Goal: Task Accomplishment & Management: Complete application form

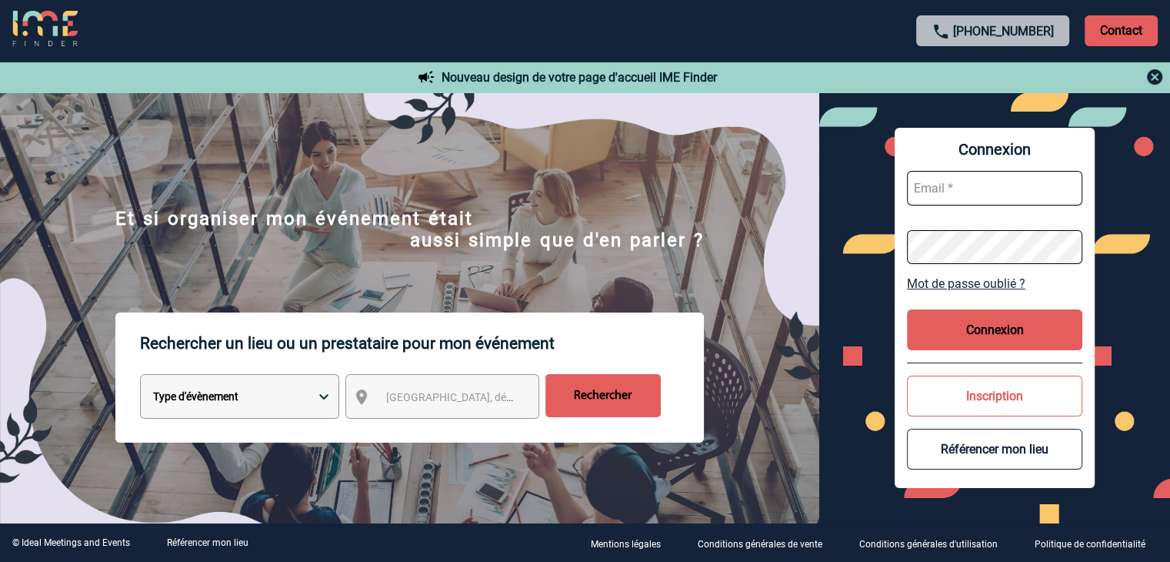
type input "mthevenin@ime-groupe.com"
click at [975, 326] on button "Connexion" at bounding box center [994, 329] width 175 height 41
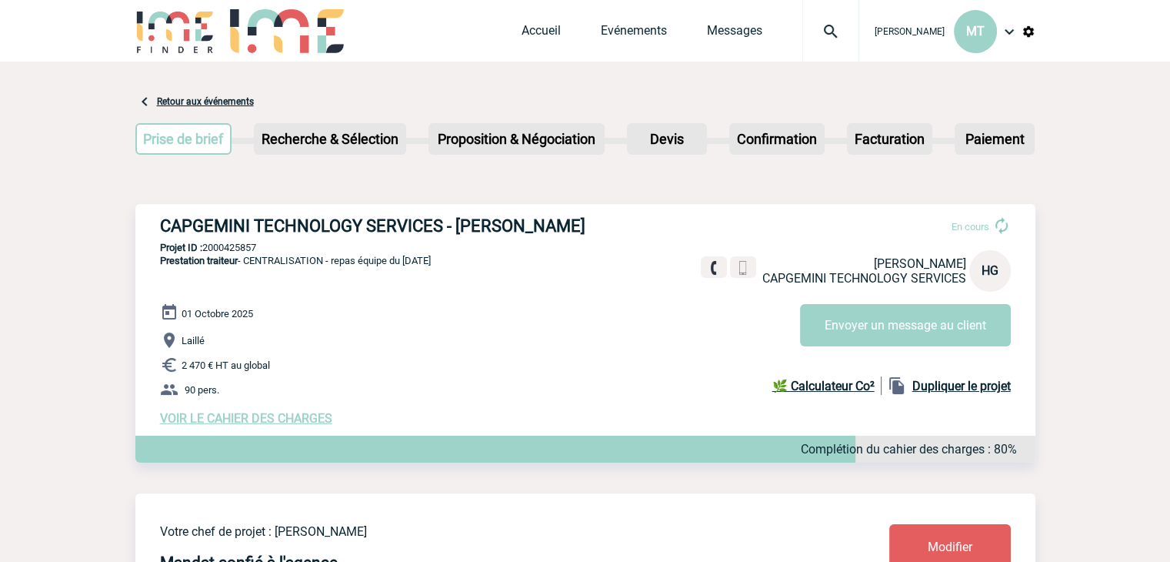
drag, startPoint x: 116, startPoint y: 71, endPoint x: 109, endPoint y: 75, distance: 7.9
drag, startPoint x: 129, startPoint y: 7, endPoint x: 83, endPoint y: 111, distance: 113.6
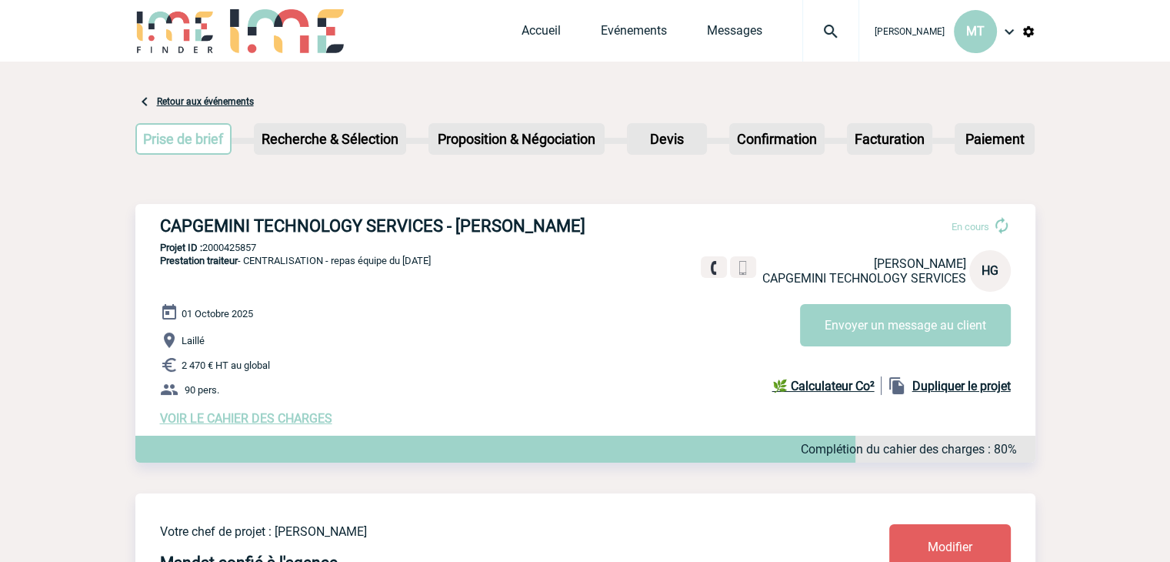
drag, startPoint x: 126, startPoint y: 88, endPoint x: 115, endPoint y: 89, distance: 11.6
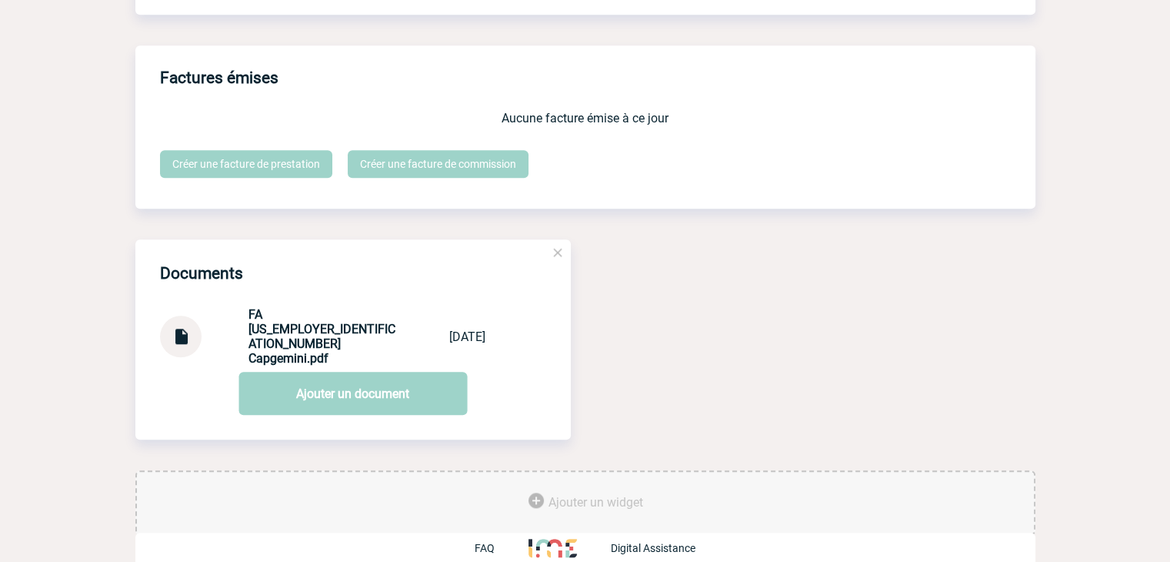
scroll to position [1385, 0]
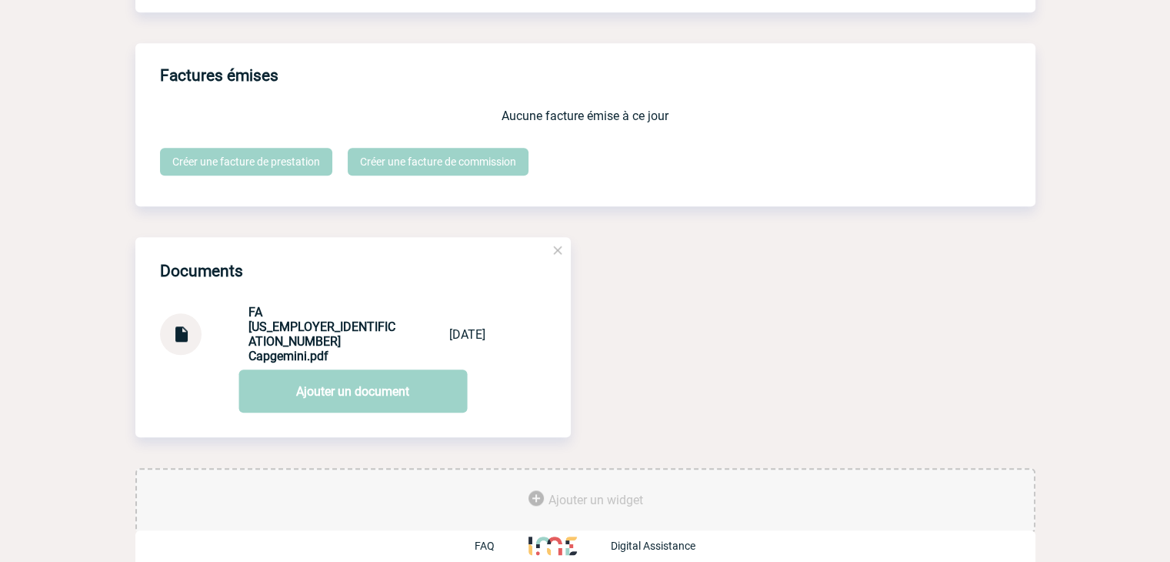
click at [175, 332] on img at bounding box center [181, 328] width 20 height 30
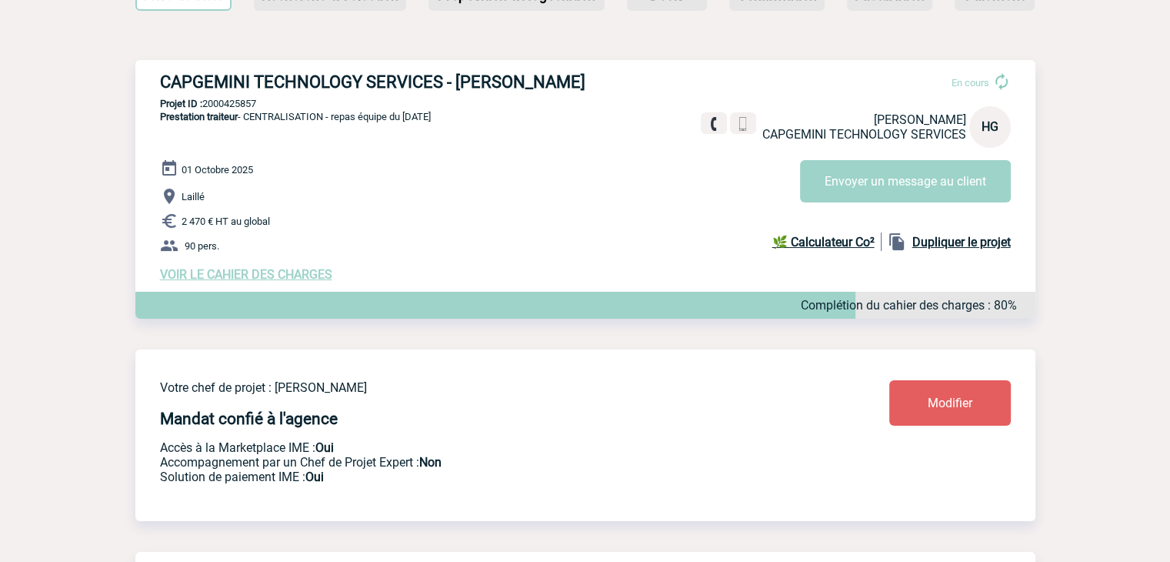
scroll to position [0, 0]
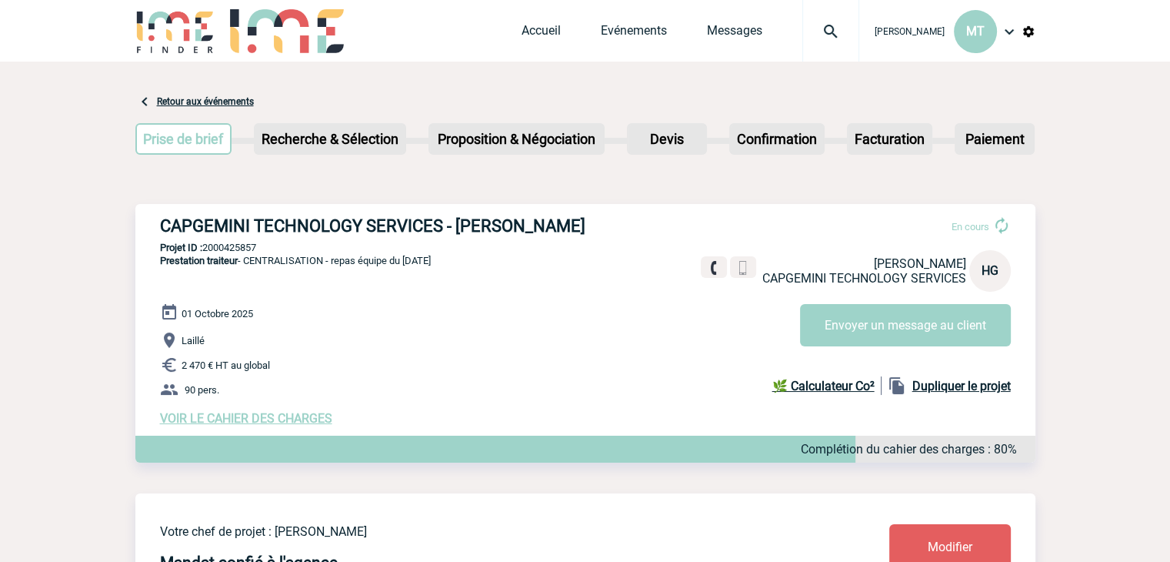
drag, startPoint x: 128, startPoint y: 76, endPoint x: 113, endPoint y: 82, distance: 15.6
drag, startPoint x: 249, startPoint y: 122, endPoint x: 222, endPoint y: 132, distance: 29.7
click at [238, 116] on div "Prise de brief Etape suivante Recherche & Sélection Etape suivante Devis" at bounding box center [585, 142] width 900 height 62
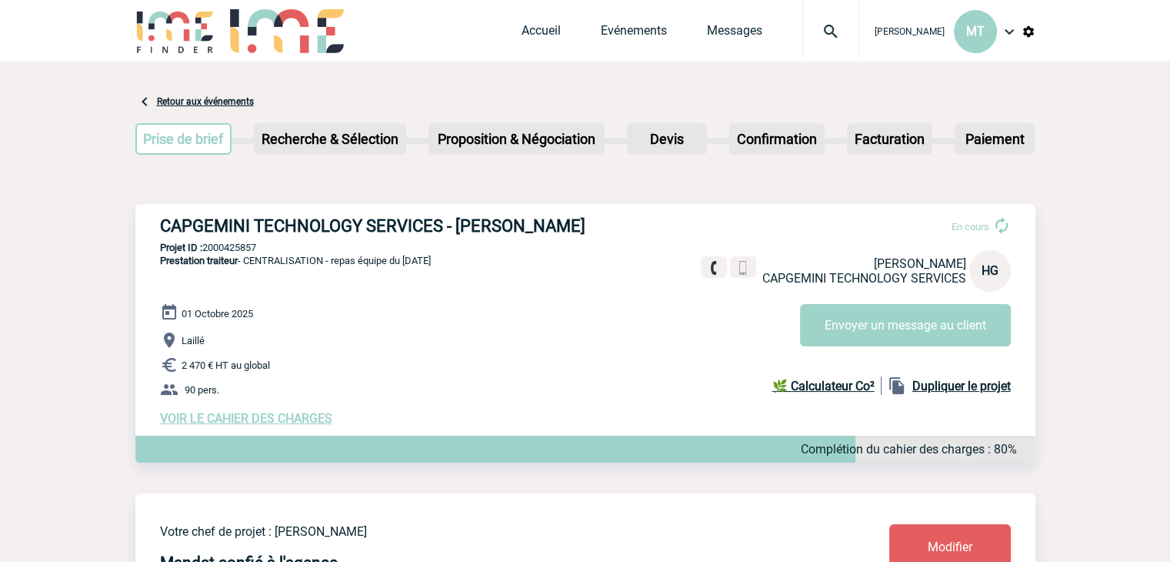
drag, startPoint x: 132, startPoint y: 198, endPoint x: 123, endPoint y: 186, distance: 15.4
drag, startPoint x: 114, startPoint y: 64, endPoint x: 102, endPoint y: 78, distance: 18.0
drag, startPoint x: 91, startPoint y: 170, endPoint x: 40, endPoint y: 152, distance: 54.0
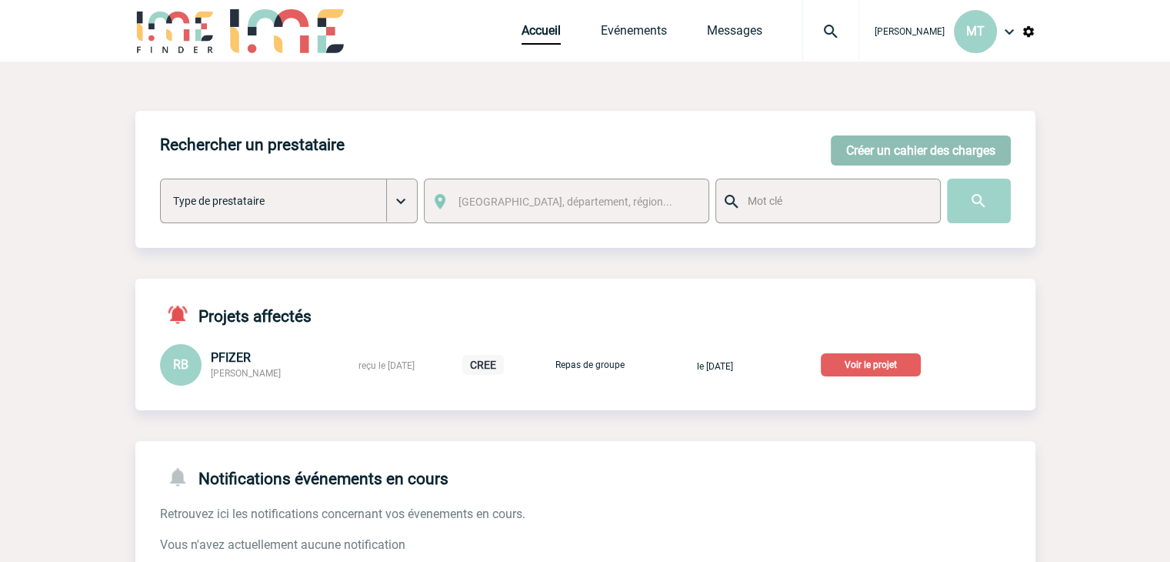
click at [917, 152] on button "Créer un cahier des charges" at bounding box center [921, 150] width 180 height 30
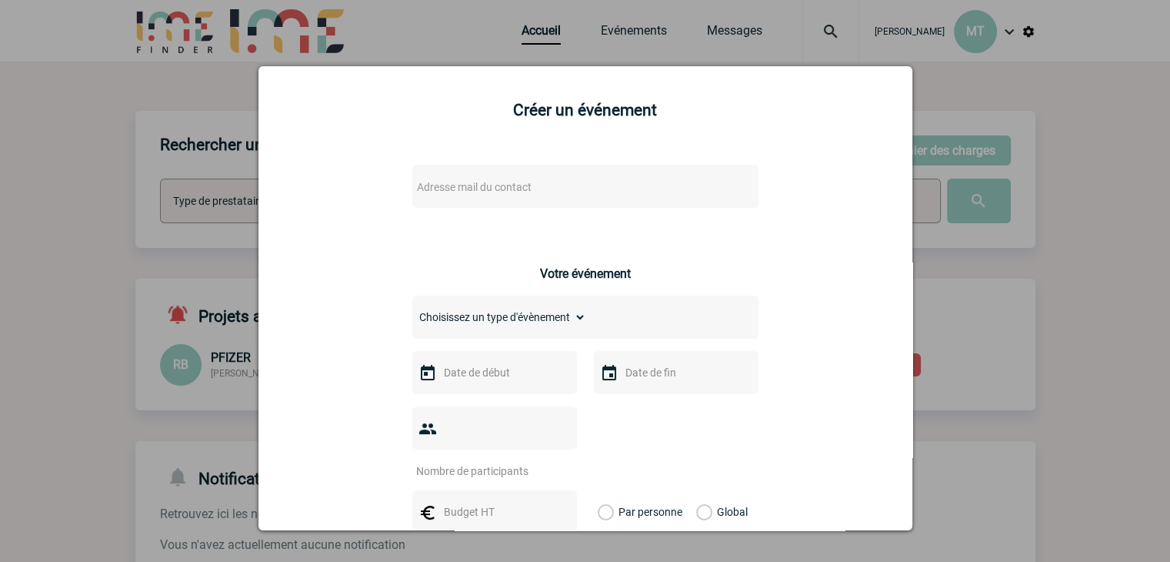
click at [492, 179] on span "Adresse mail du contact" at bounding box center [545, 187] width 269 height 22
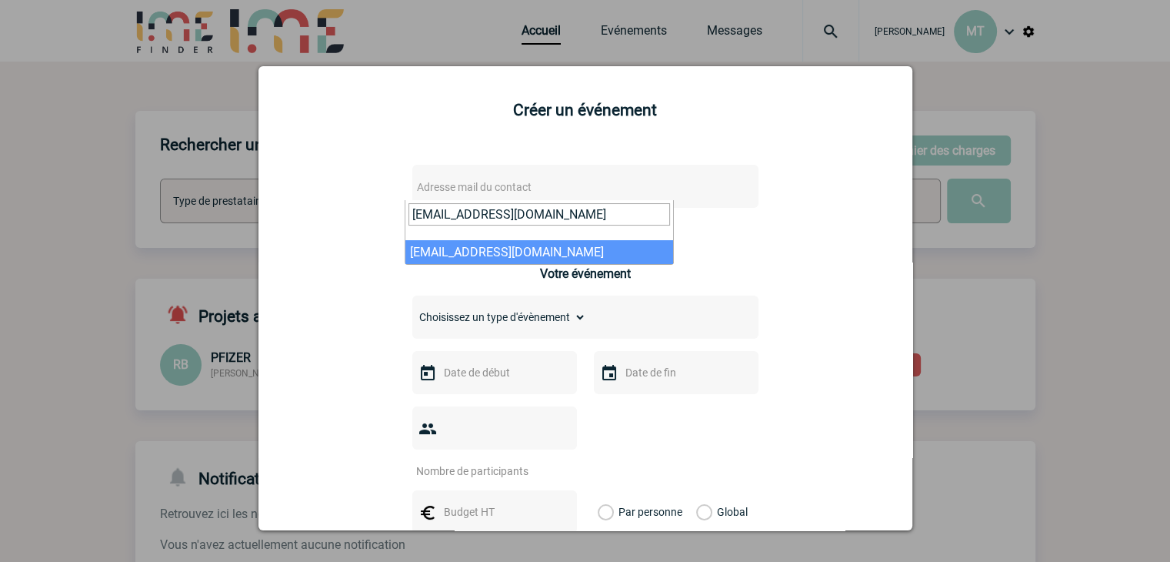
type input "aissata.chouard@pfizer.com"
select select "113969"
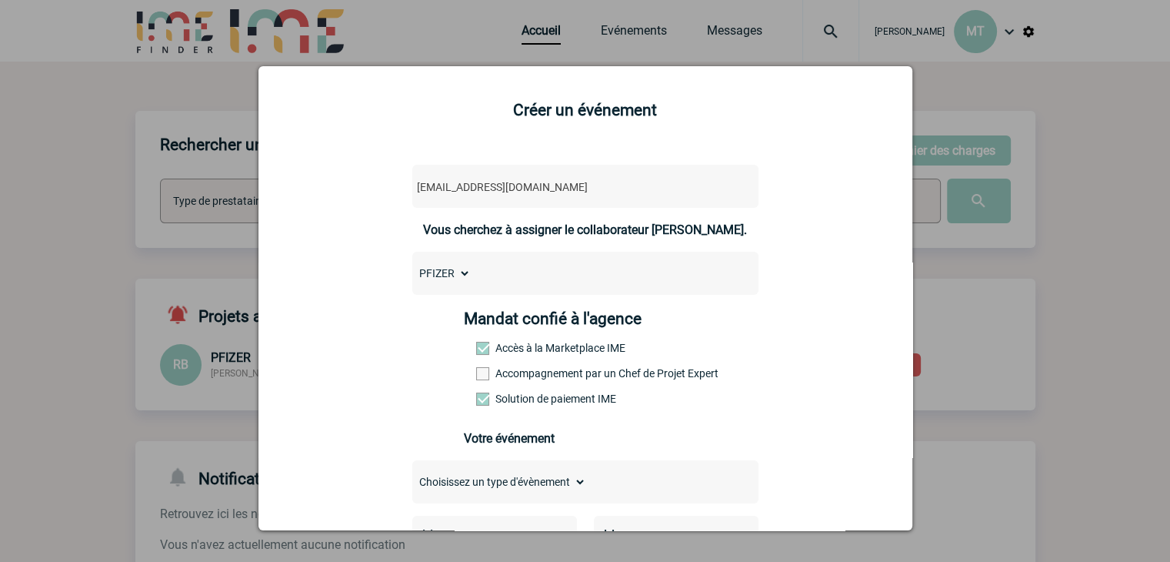
click at [478, 374] on span at bounding box center [482, 373] width 13 height 13
click at [0, 0] on input "Accompagnement par un Chef de Projet Expert" at bounding box center [0, 0] width 0 height 0
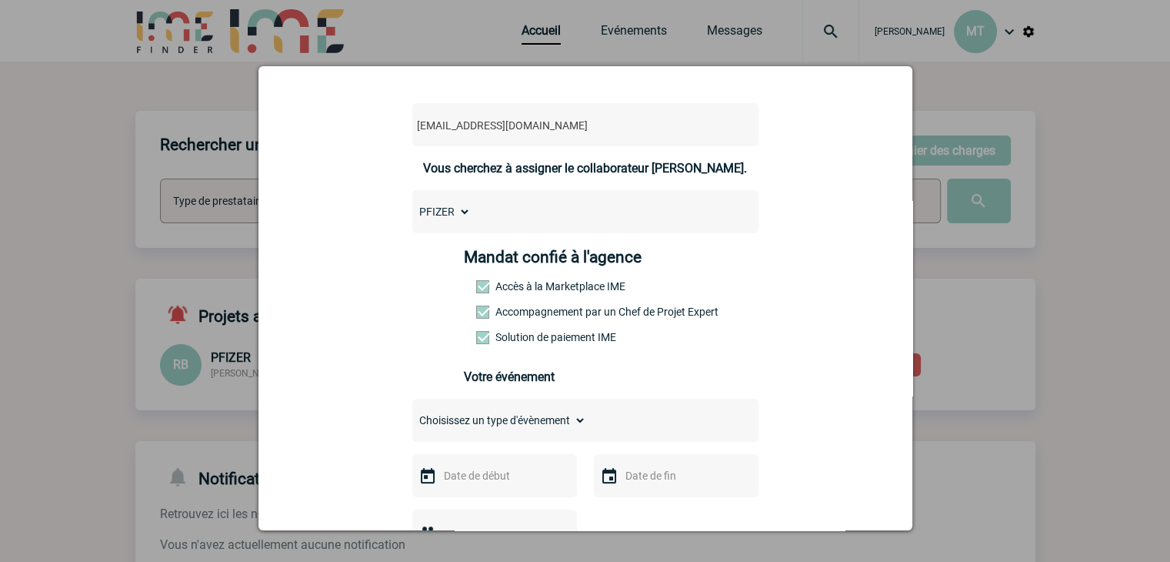
scroll to position [154, 0]
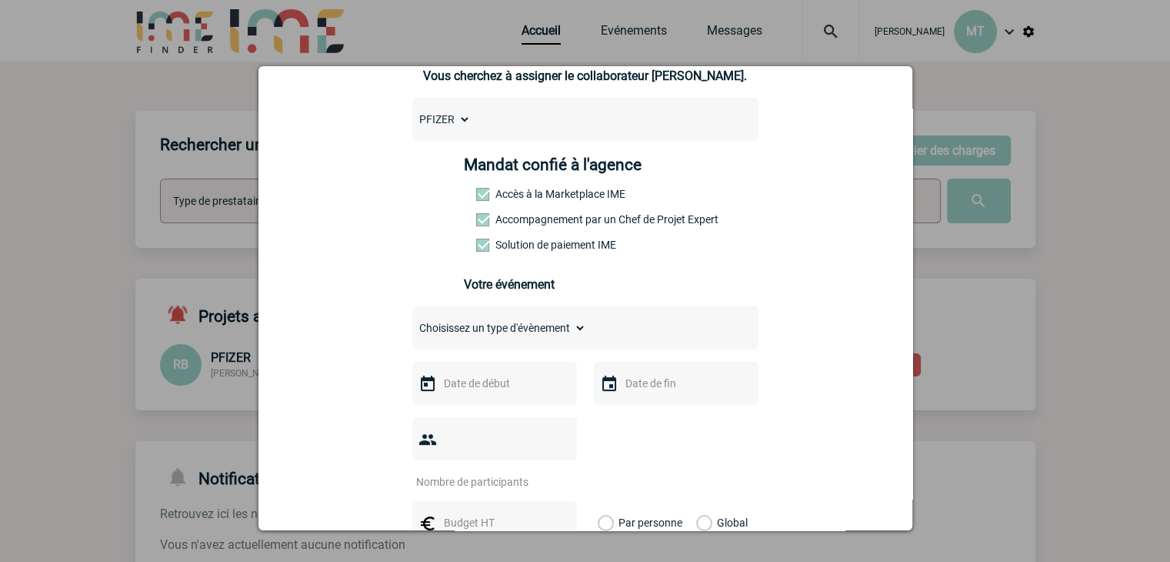
click at [576, 332] on select "Choisissez un type d'évènement Séminaire avec nuitée Séminaire sans nuitée Repa…" at bounding box center [499, 328] width 174 height 22
select select "3"
click at [412, 322] on select "Choisissez un type d'évènement Séminaire avec nuitée Séminaire sans nuitée Repa…" at bounding box center [499, 328] width 174 height 22
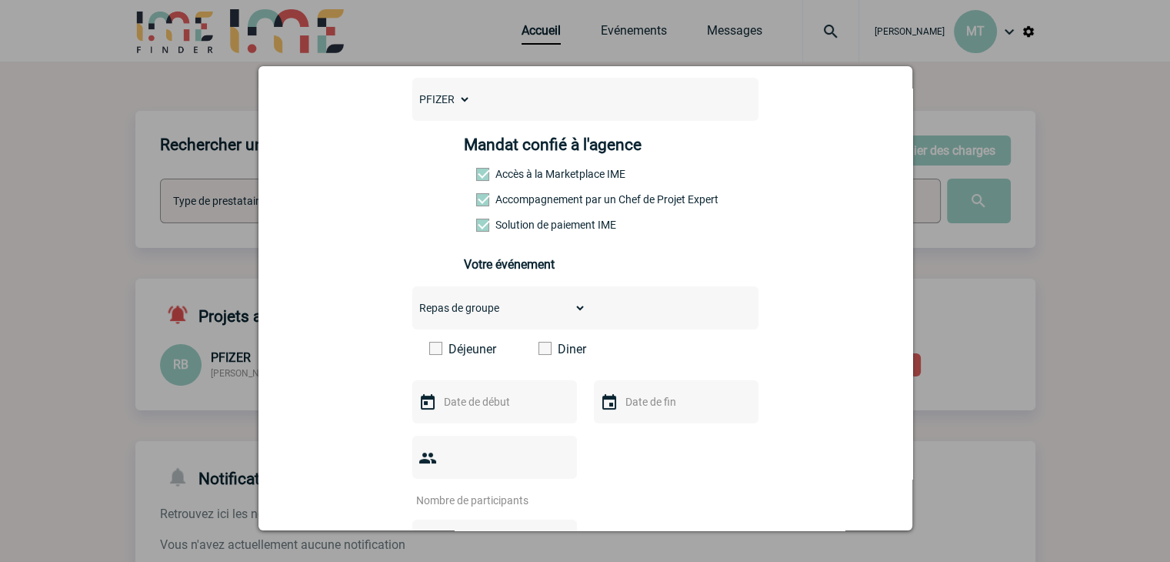
scroll to position [231, 0]
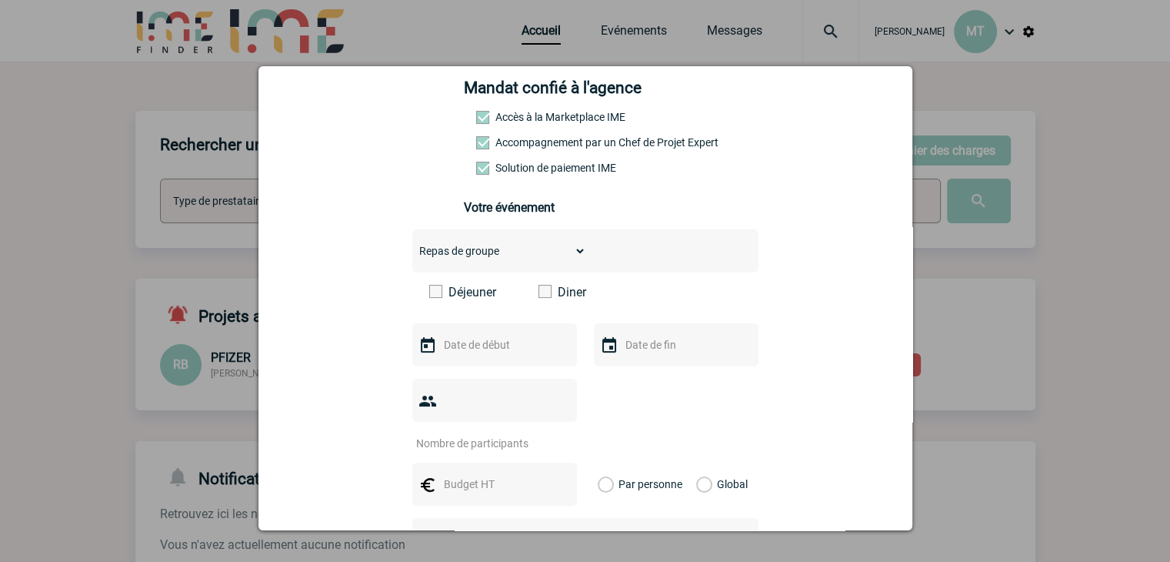
click at [542, 298] on span at bounding box center [544, 291] width 13 height 13
click at [0, 0] on input "Diner" at bounding box center [0, 0] width 0 height 0
click at [485, 341] on input "text" at bounding box center [493, 345] width 106 height 20
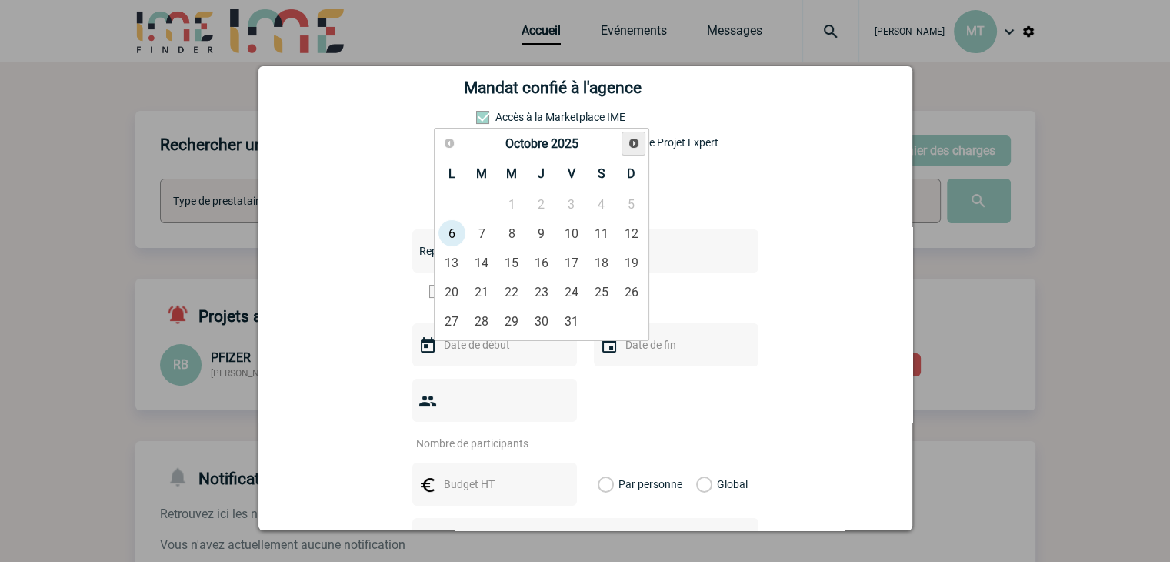
click at [640, 141] on link "Suivant" at bounding box center [634, 144] width 24 height 24
click at [486, 262] on link "16" at bounding box center [482, 262] width 28 height 28
type input "16-12-2025"
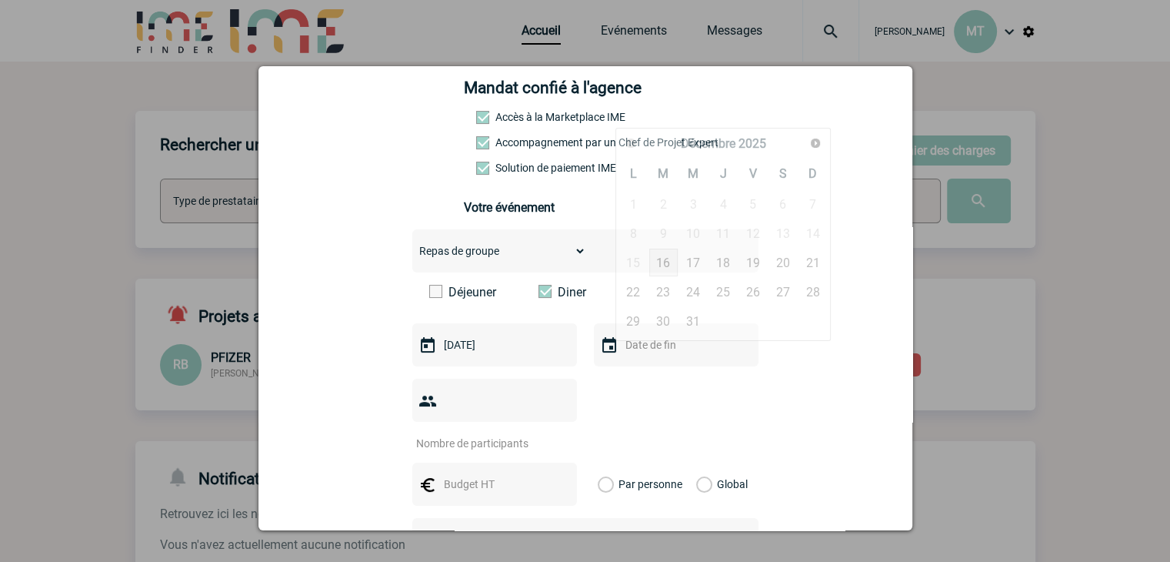
click at [674, 354] on input "text" at bounding box center [675, 345] width 106 height 20
click at [662, 262] on link "16" at bounding box center [663, 262] width 28 height 28
type input "16-12-2025"
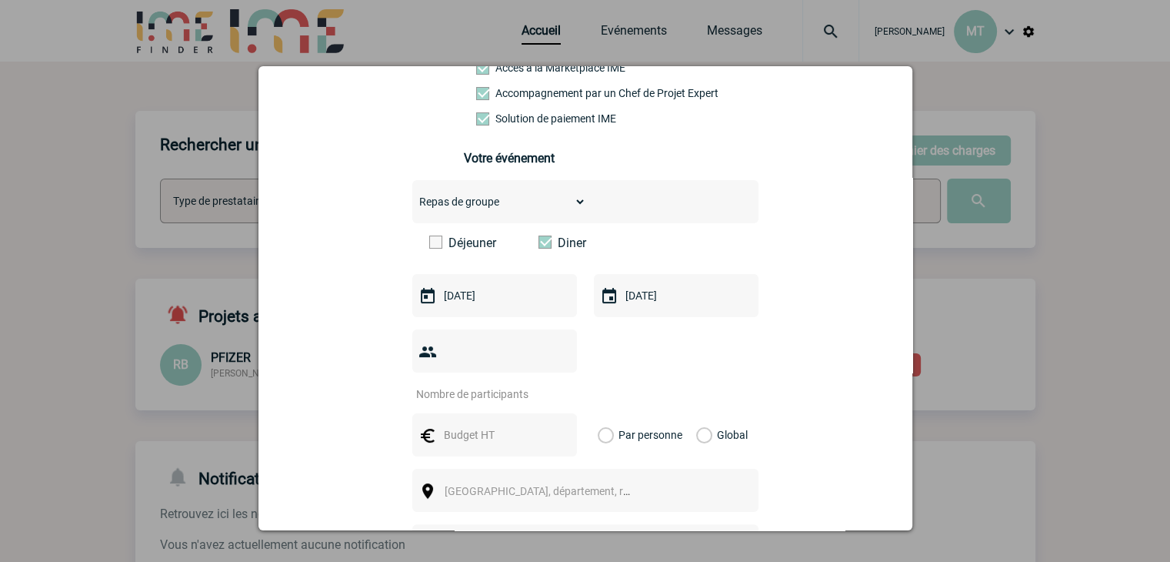
scroll to position [308, 0]
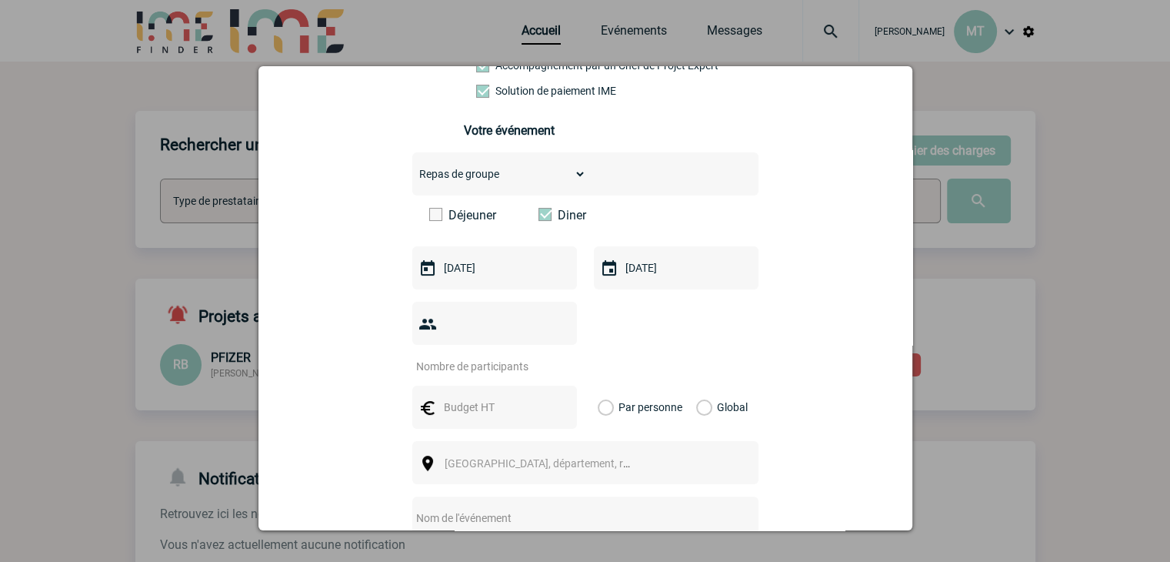
click at [478, 356] on input "number" at bounding box center [484, 366] width 145 height 20
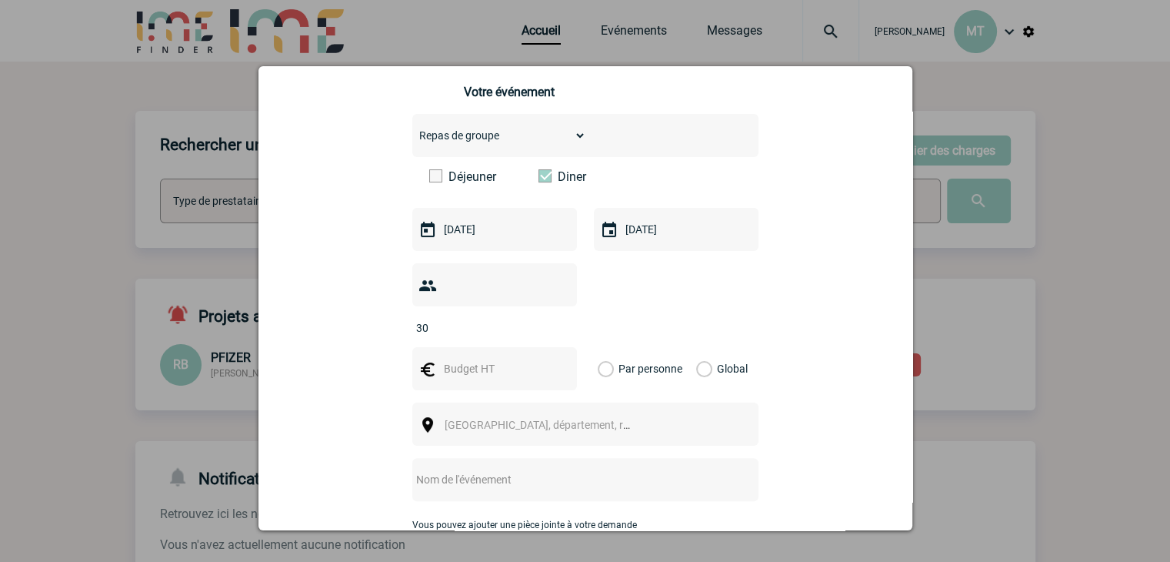
scroll to position [385, 0]
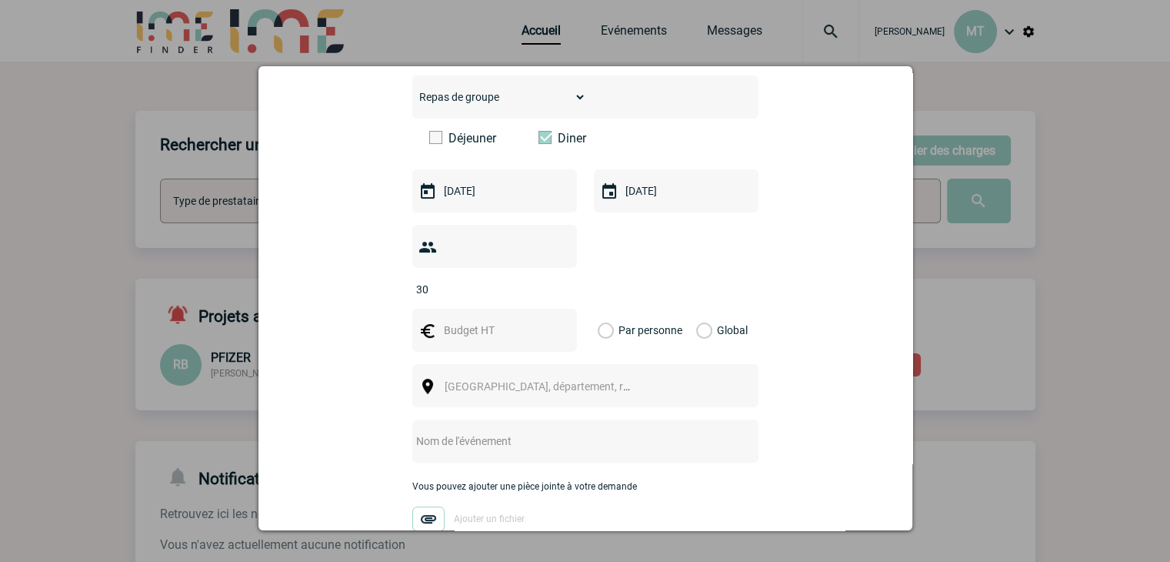
type input "30"
drag, startPoint x: 492, startPoint y: 302, endPoint x: 515, endPoint y: 298, distance: 23.4
click at [492, 320] on input "text" at bounding box center [493, 330] width 106 height 20
type input "90"
click at [603, 309] on label "Par personne" at bounding box center [606, 329] width 17 height 43
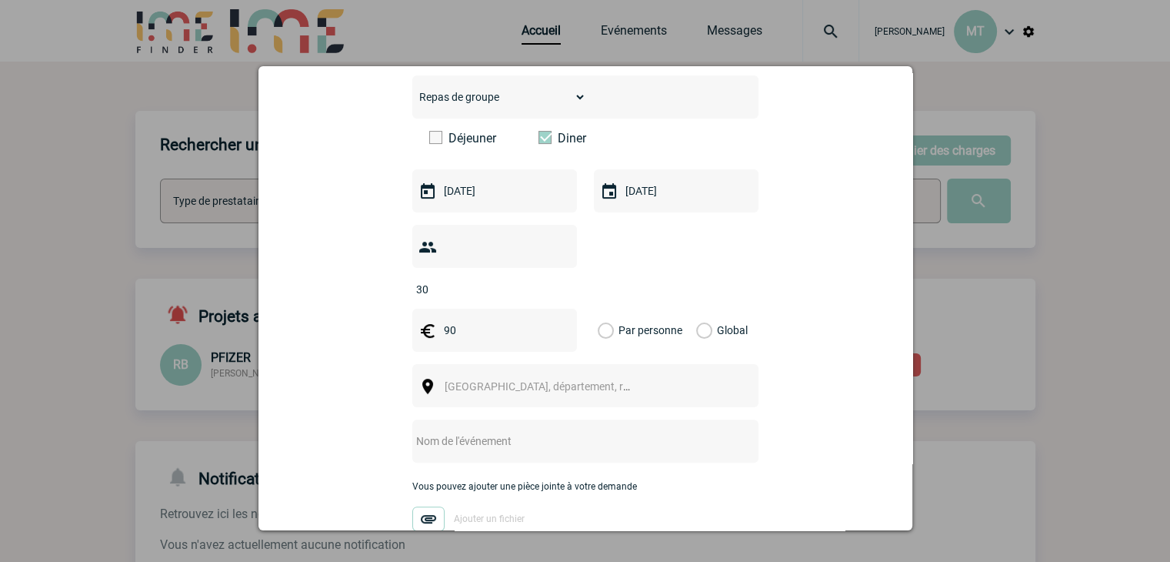
click at [0, 0] on input "Par personne" at bounding box center [0, 0] width 0 height 0
click at [592, 375] on span "Ville, département, région..." at bounding box center [544, 386] width 212 height 22
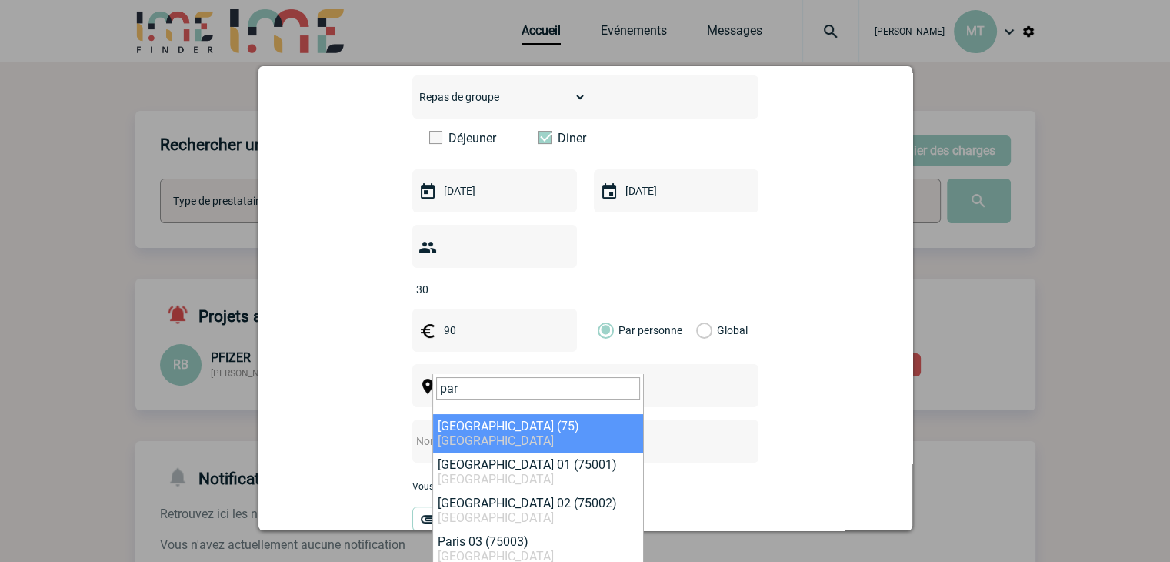
type input "par"
select select "3"
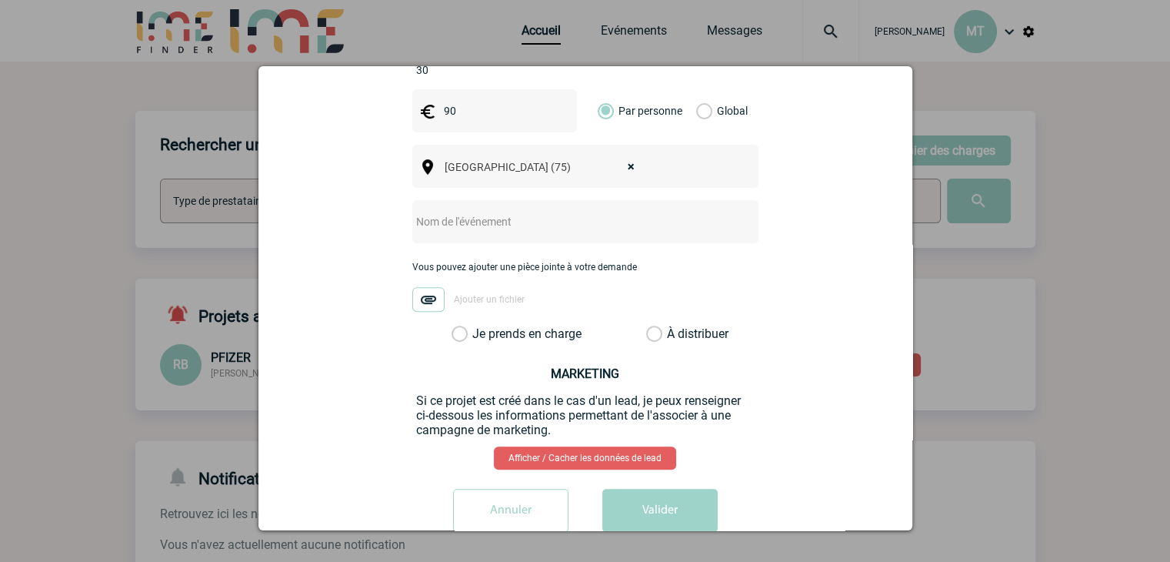
scroll to position [615, 0]
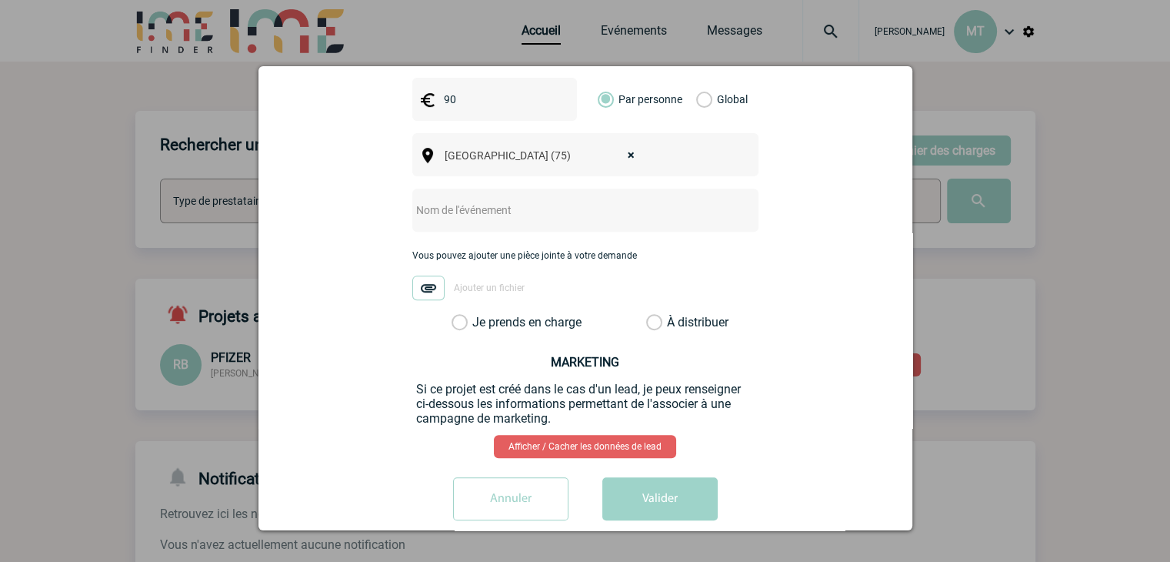
click at [530, 200] on input "text" at bounding box center [564, 210] width 305 height 20
type input "Dîner de fin d'année"
click at [455, 315] on label "Je prends en charge" at bounding box center [465, 322] width 26 height 15
click at [0, 0] on input "Je prends en charge" at bounding box center [0, 0] width 0 height 0
click at [667, 479] on button "Valider" at bounding box center [659, 498] width 115 height 43
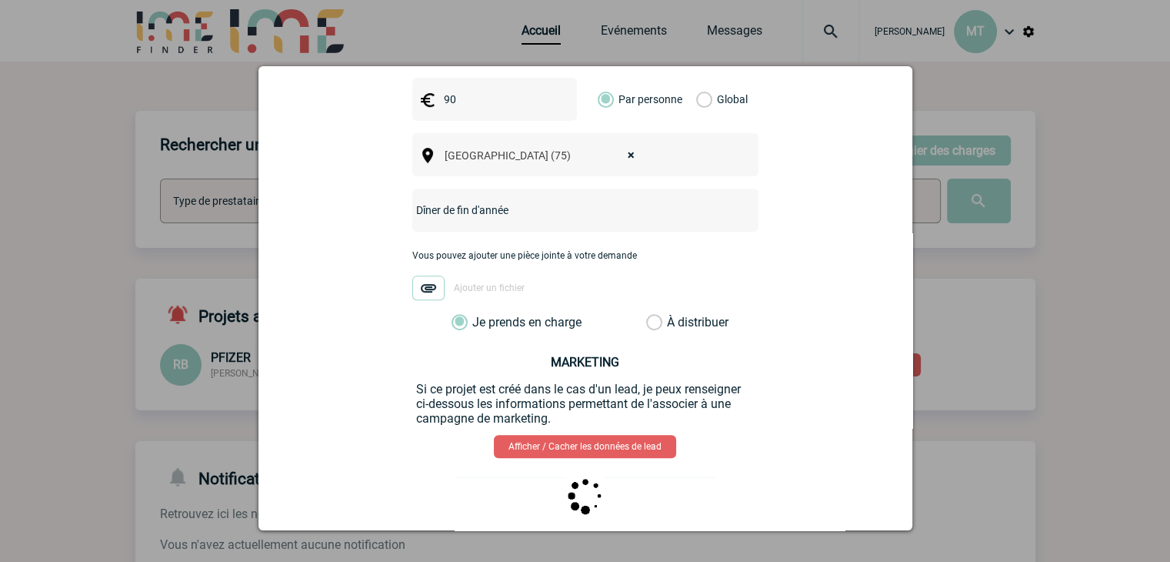
scroll to position [0, 0]
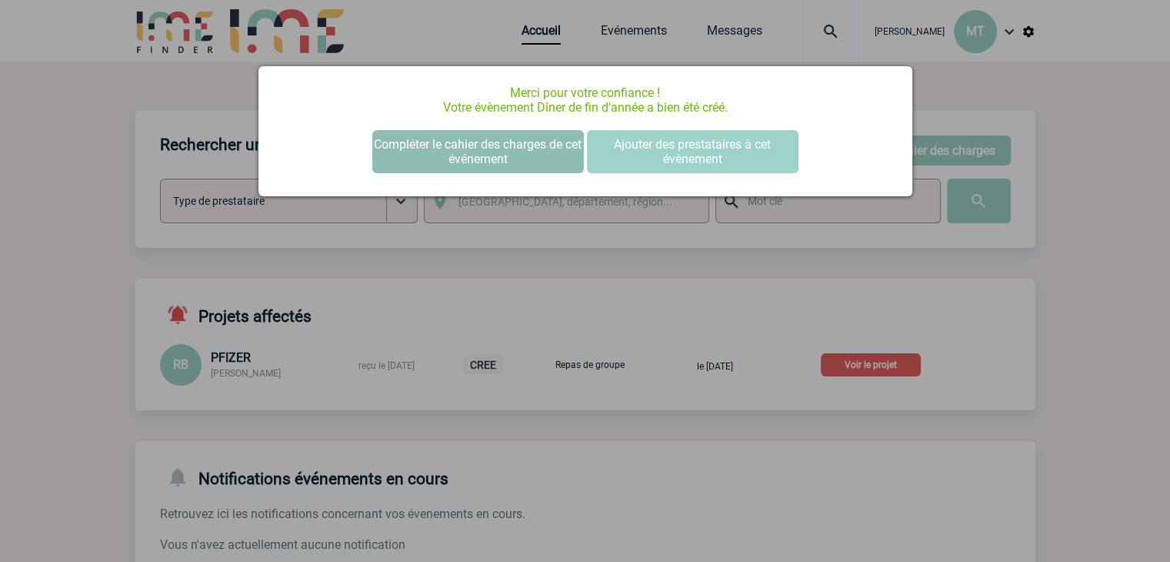
click at [494, 161] on button "Compléter le cahier des charges de cet événement" at bounding box center [478, 151] width 212 height 43
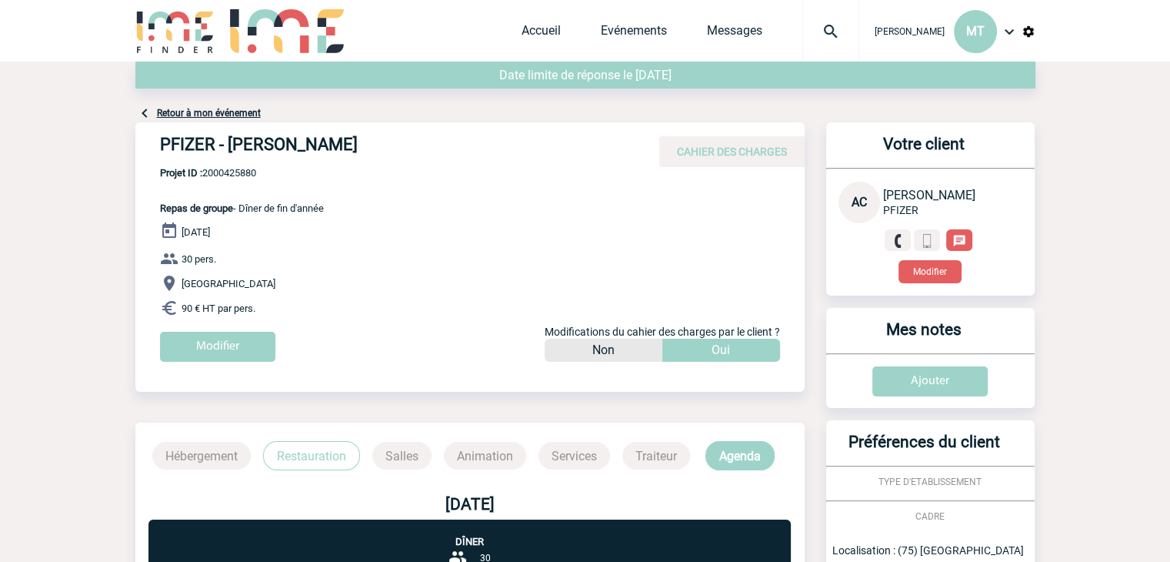
drag, startPoint x: 672, startPoint y: 110, endPoint x: 602, endPoint y: 118, distance: 70.5
click at [658, 112] on div "Retour à mon événement" at bounding box center [585, 92] width 900 height 61
drag, startPoint x: 118, startPoint y: 93, endPoint x: 95, endPoint y: 105, distance: 25.1
click at [95, 105] on body "[PERSON_NAME] MT Accueil Evénements" at bounding box center [585, 442] width 1170 height 885
drag, startPoint x: 117, startPoint y: 96, endPoint x: 108, endPoint y: 101, distance: 10.3
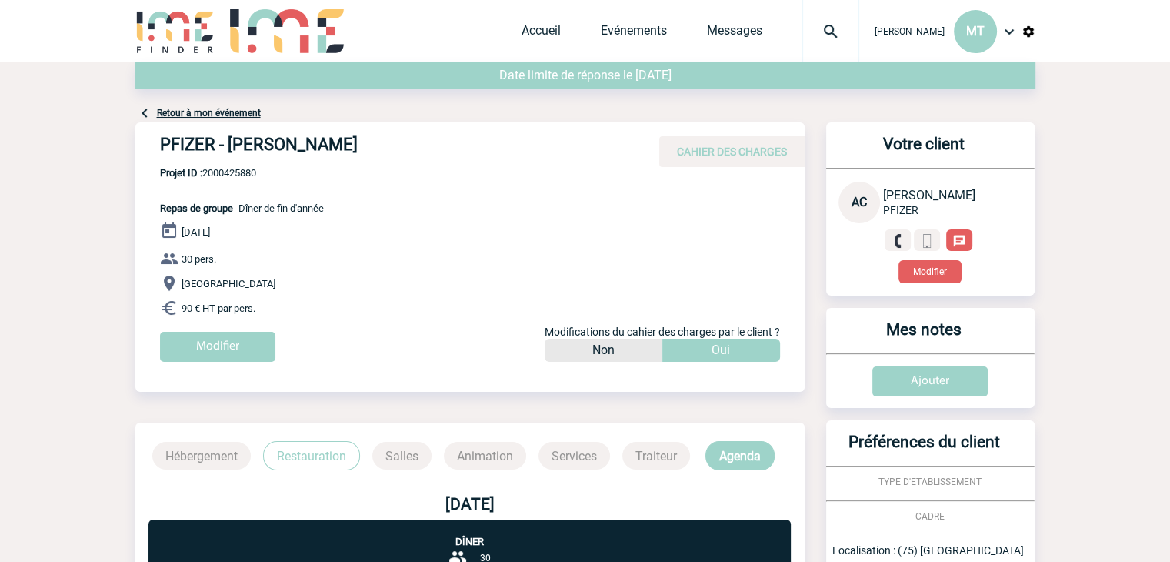
click at [108, 101] on body "[PERSON_NAME] MT Accueil Evénements" at bounding box center [585, 442] width 1170 height 885
drag, startPoint x: 820, startPoint y: 111, endPoint x: 775, endPoint y: 116, distance: 45.7
click at [815, 113] on div "Retour à mon événement" at bounding box center [585, 92] width 900 height 61
click at [130, 88] on body "[PERSON_NAME] MT Accueil Evénements" at bounding box center [585, 442] width 1170 height 885
drag, startPoint x: 106, startPoint y: 96, endPoint x: 113, endPoint y: 72, distance: 25.6
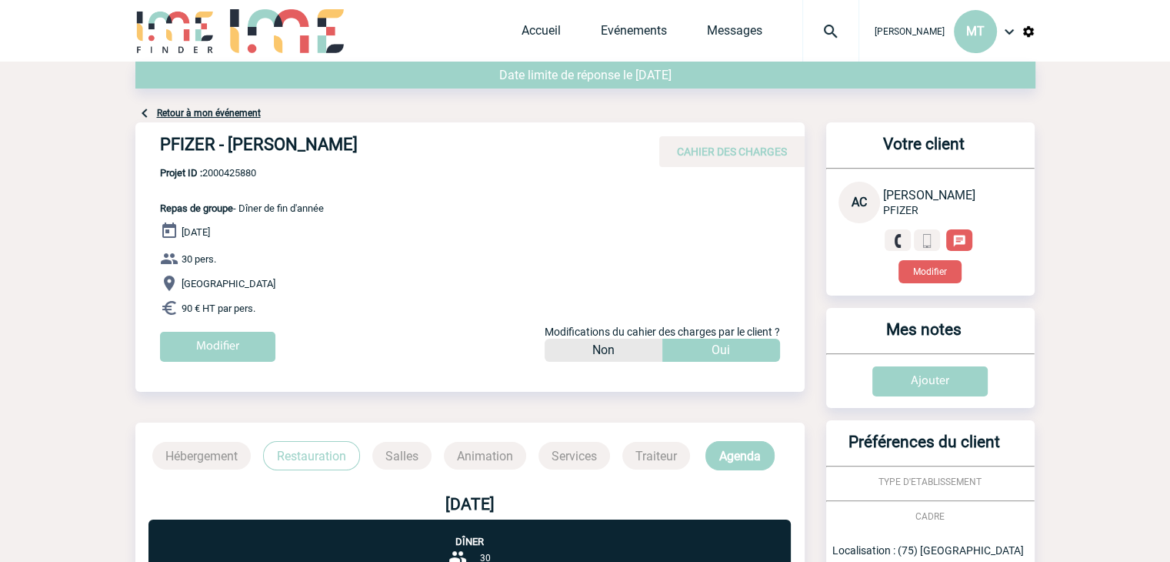
click at [113, 72] on body "[PERSON_NAME] MT Accueil Evénements" at bounding box center [585, 442] width 1170 height 885
drag, startPoint x: 1071, startPoint y: 98, endPoint x: 1075, endPoint y: 76, distance: 22.6
click at [1075, 76] on body "[PERSON_NAME] MT Accueil Evénements" at bounding box center [585, 442] width 1170 height 885
click at [92, 105] on body "[PERSON_NAME] MT Accueil Evénements" at bounding box center [585, 442] width 1170 height 885
drag, startPoint x: 78, startPoint y: 170, endPoint x: 54, endPoint y: 141, distance: 38.2
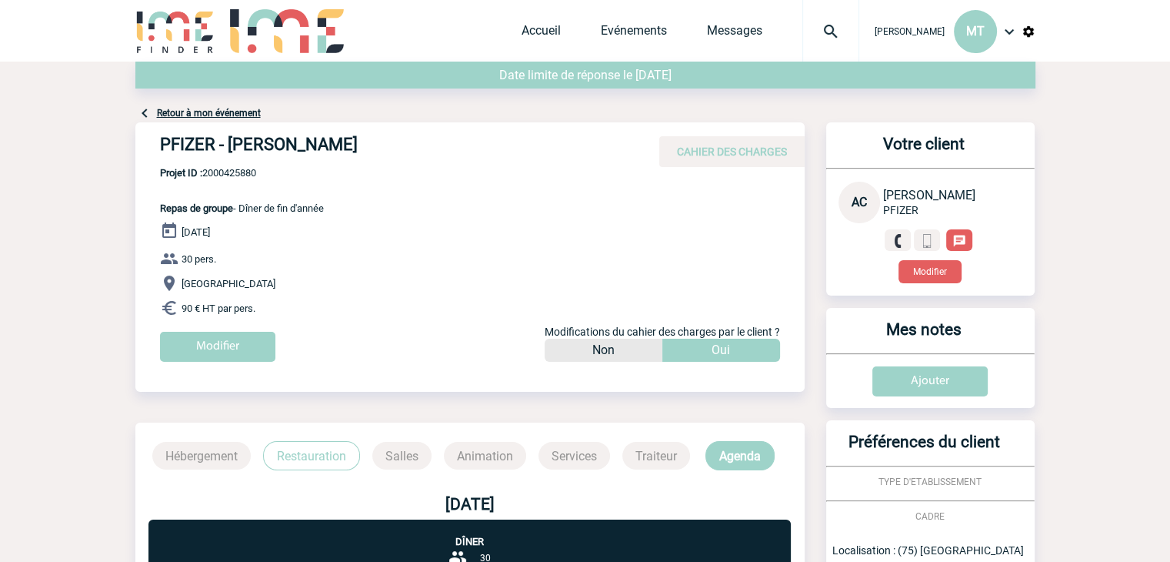
click at [54, 141] on body "[PERSON_NAME] MT Accueil Evénements" at bounding box center [585, 442] width 1170 height 885
drag, startPoint x: 155, startPoint y: 140, endPoint x: 369, endPoint y: 138, distance: 213.8
click at [369, 138] on div "PFIZER - Aïssata CHOUARD CAHIER DES CHARGES" at bounding box center [469, 144] width 669 height 45
copy h4 "PFIZER - Aïssata CHOUARD"
click at [402, 188] on div "PFIZER - Aïssata CHOUARD CAHIER DES CHARGES PFIZER - Aïssata CHOUARD - Repas de…" at bounding box center [469, 247] width 669 height 251
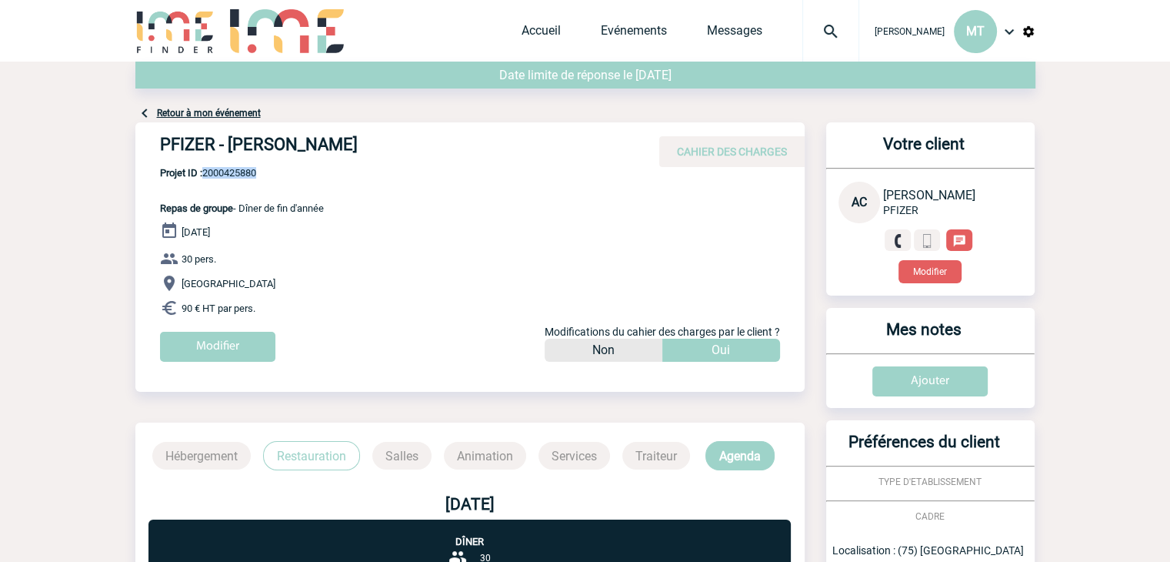
drag, startPoint x: 262, startPoint y: 174, endPoint x: 205, endPoint y: 176, distance: 57.0
click at [205, 176] on span "Projet ID : 2000425880" at bounding box center [242, 173] width 164 height 12
copy span "2000425880"
click at [80, 128] on body "[PERSON_NAME] MT Accueil Evénements" at bounding box center [585, 442] width 1170 height 885
drag, startPoint x: 98, startPoint y: 138, endPoint x: 120, endPoint y: 3, distance: 136.4
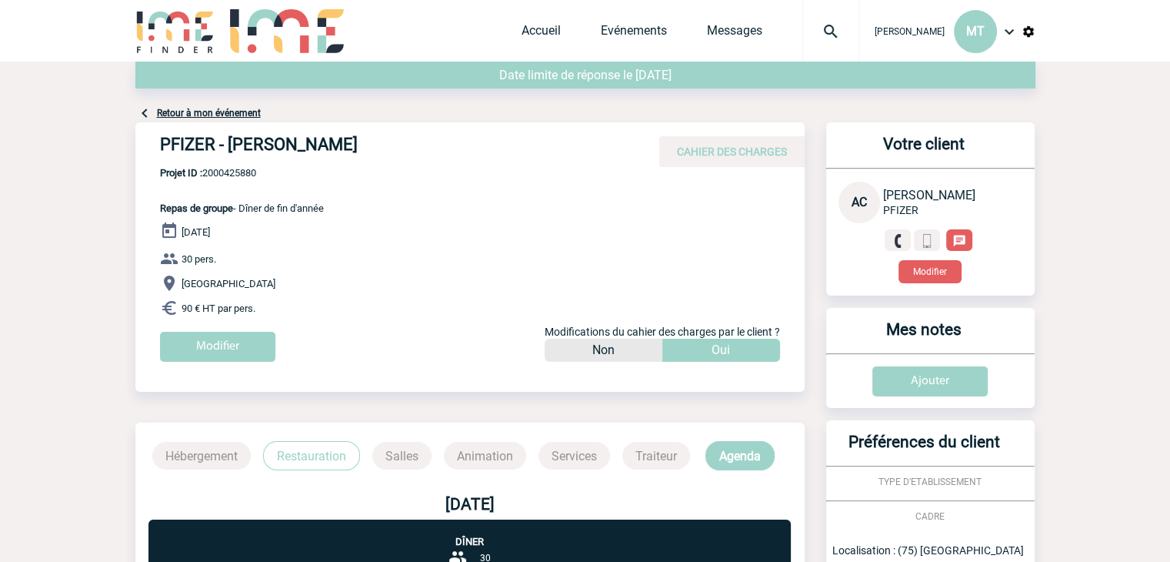
click at [85, 124] on body "[PERSON_NAME] MT Accueil Evénements" at bounding box center [585, 442] width 1170 height 885
